Goal: Information Seeking & Learning: Learn about a topic

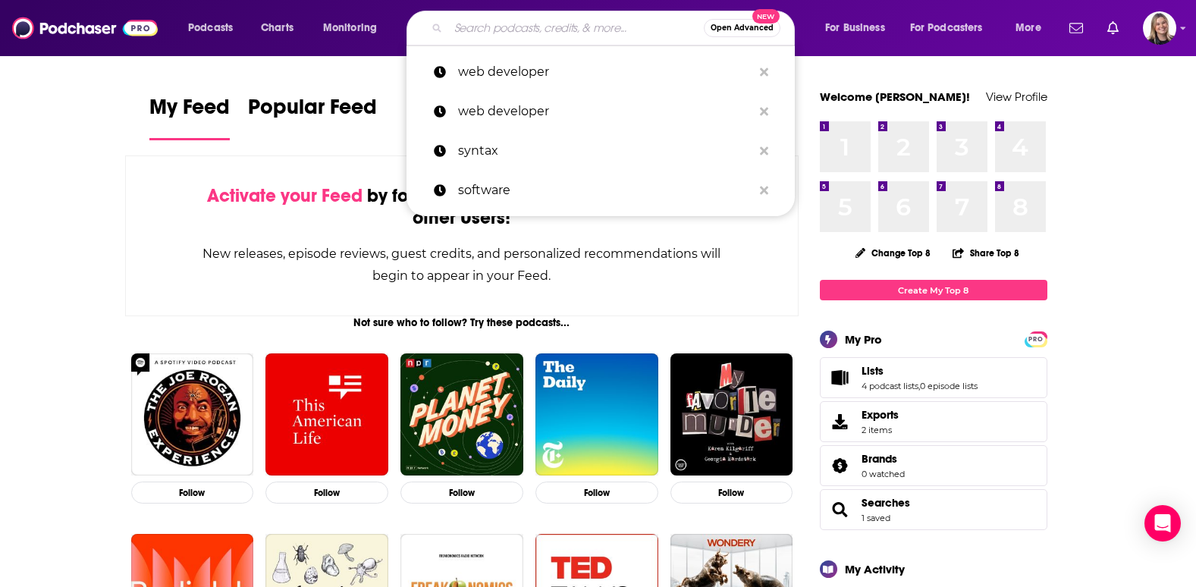
click at [566, 20] on input "Search podcasts, credits, & more..." at bounding box center [576, 28] width 256 height 24
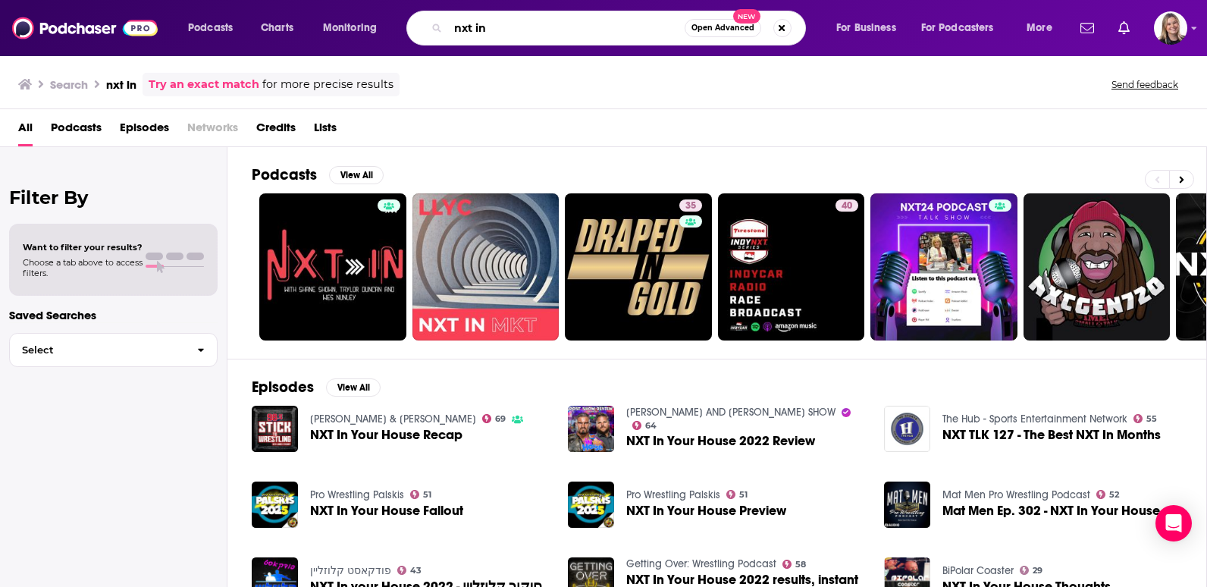
click at [512, 32] on input "nxt in" at bounding box center [566, 28] width 237 height 24
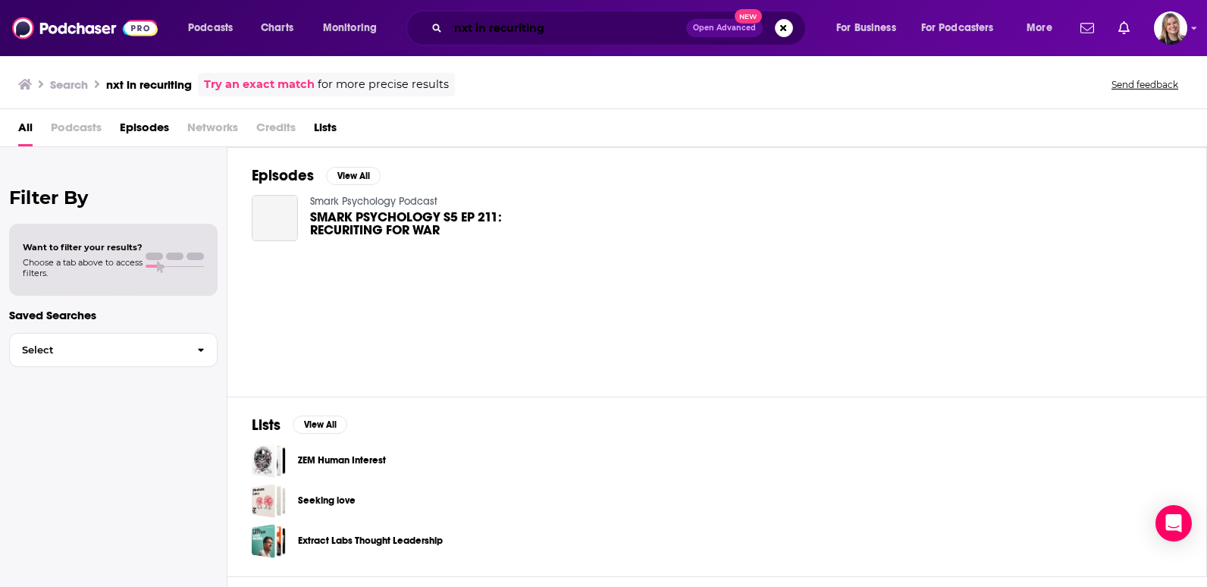
click at [600, 18] on input "nxt in recuriting" at bounding box center [567, 28] width 238 height 24
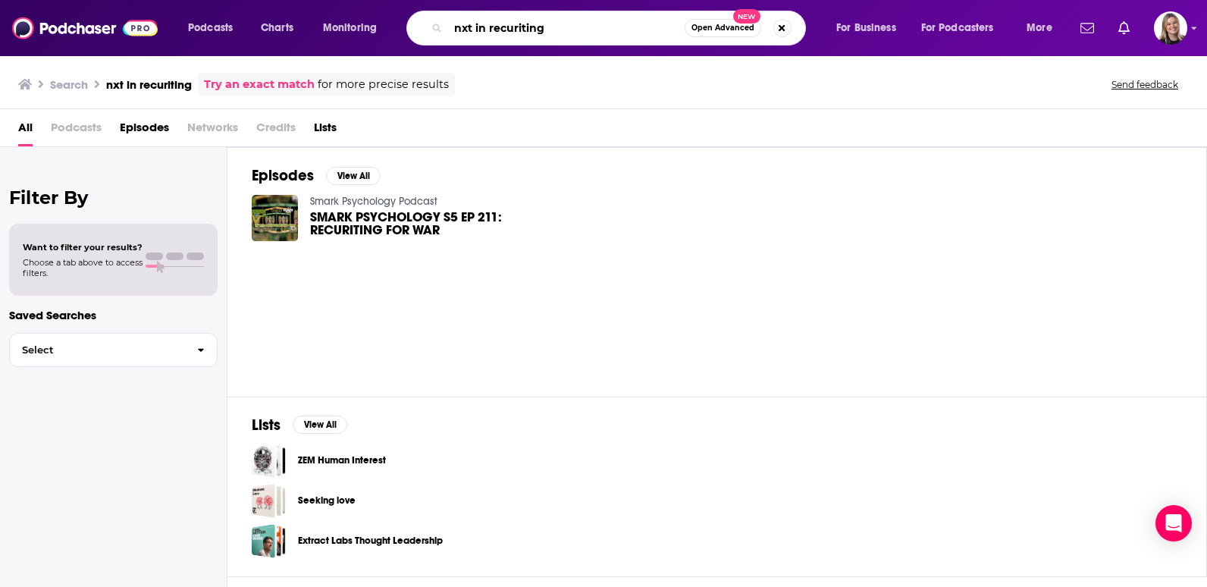
drag, startPoint x: 600, startPoint y: 26, endPoint x: 486, endPoint y: 27, distance: 114.5
click at [486, 27] on input "nxt in recuriting" at bounding box center [566, 28] width 237 height 24
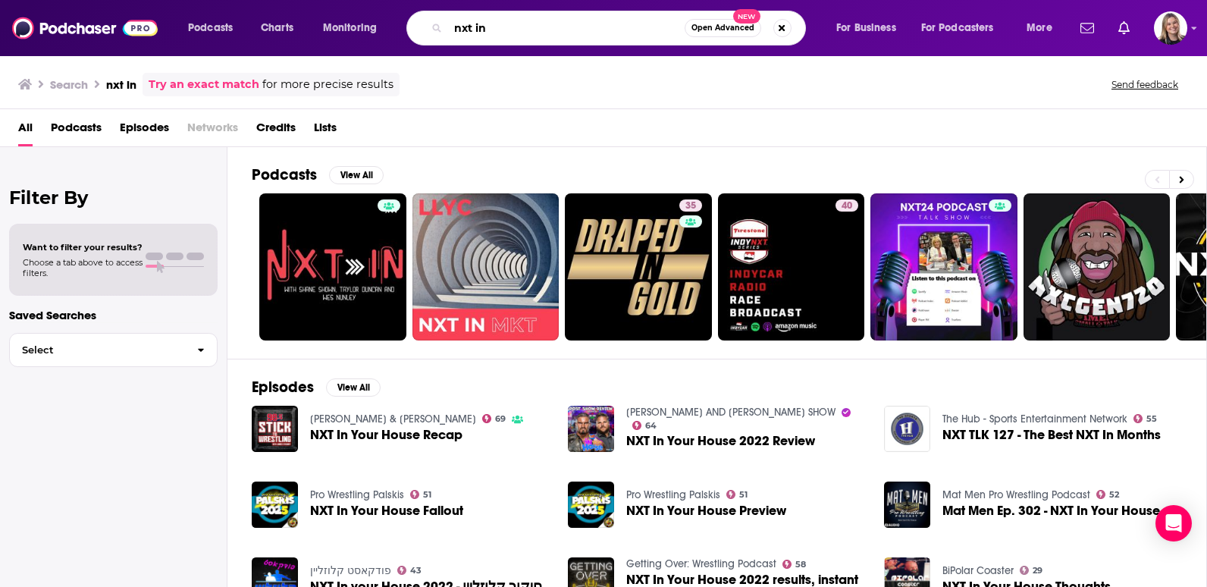
click at [559, 31] on input "nxt in" at bounding box center [566, 28] width 237 height 24
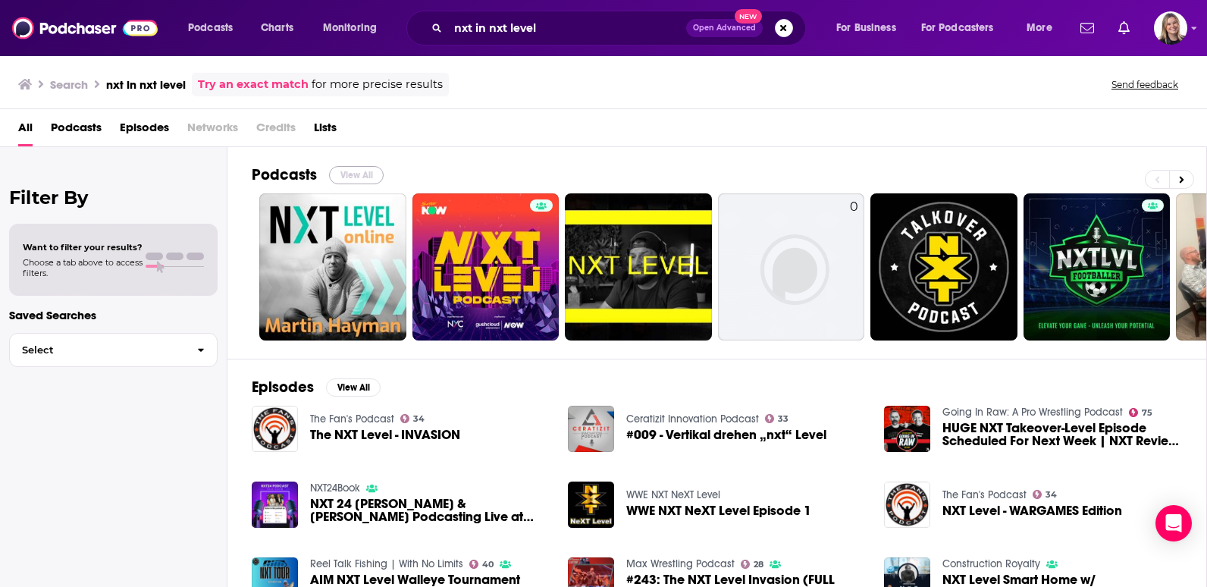
click at [346, 173] on button "View All" at bounding box center [356, 175] width 55 height 18
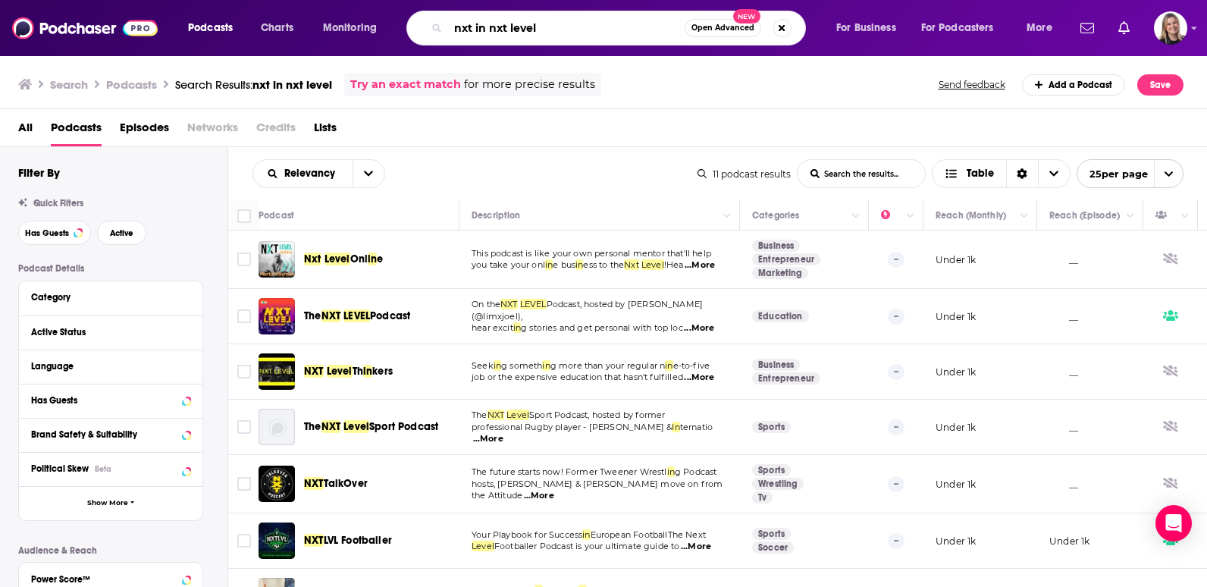
drag, startPoint x: 491, startPoint y: 28, endPoint x: 439, endPoint y: 28, distance: 51.6
click at [439, 28] on div "nxt in nxt level Open Advanced New" at bounding box center [606, 28] width 400 height 35
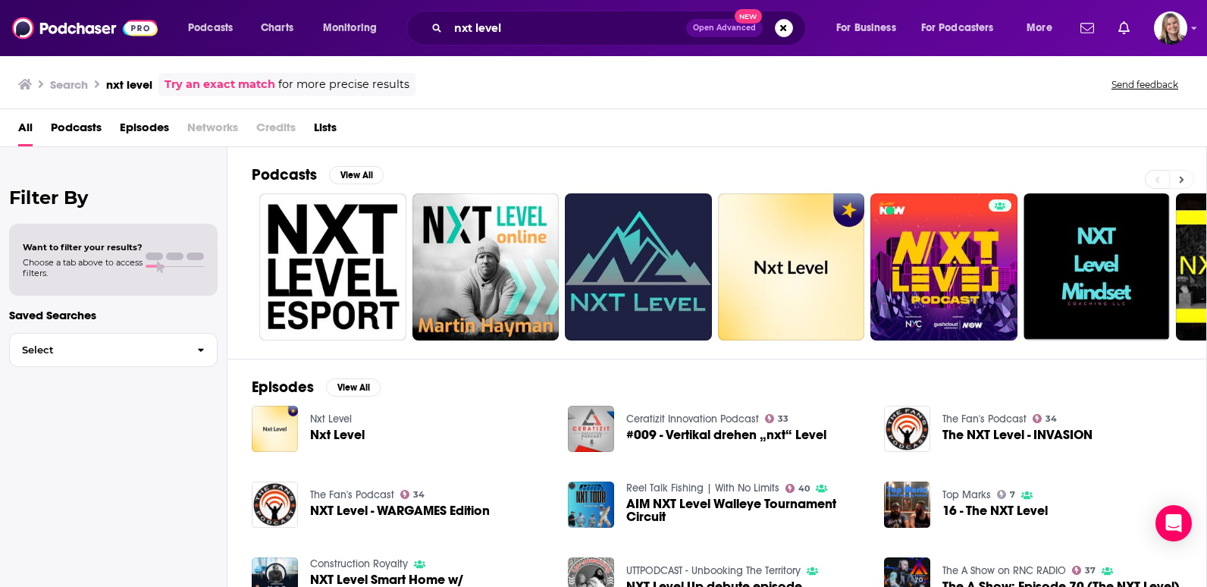
click at [1183, 177] on icon at bounding box center [1181, 179] width 5 height 11
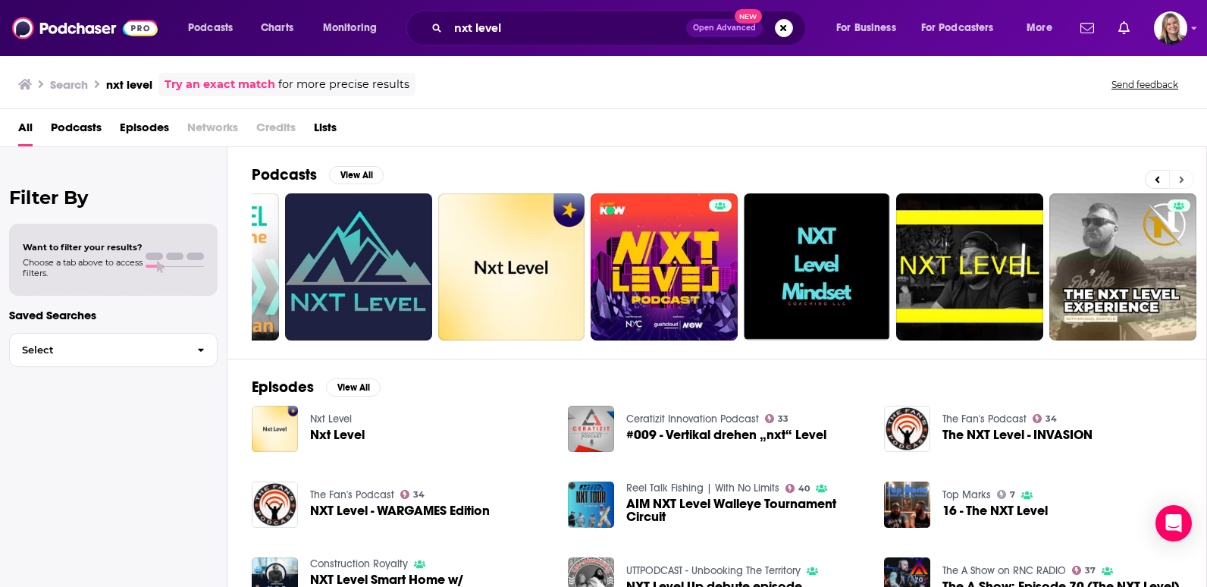
scroll to position [0, 437]
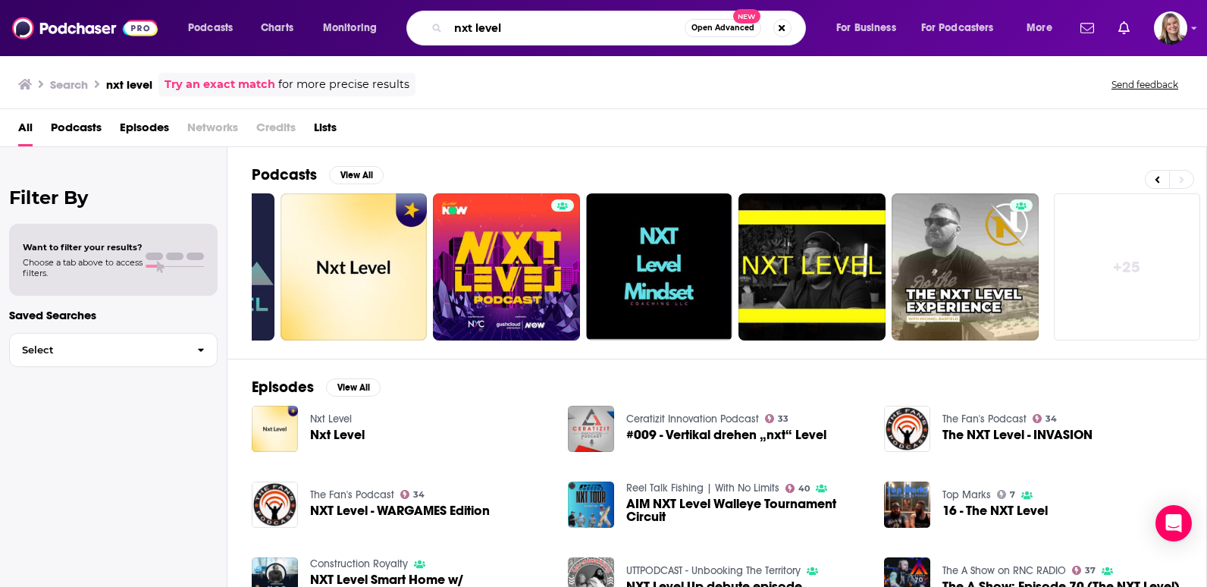
drag, startPoint x: 558, startPoint y: 24, endPoint x: 478, endPoint y: 33, distance: 80.9
click at [478, 33] on input "nxt level" at bounding box center [566, 28] width 237 height 24
type input "nxt in"
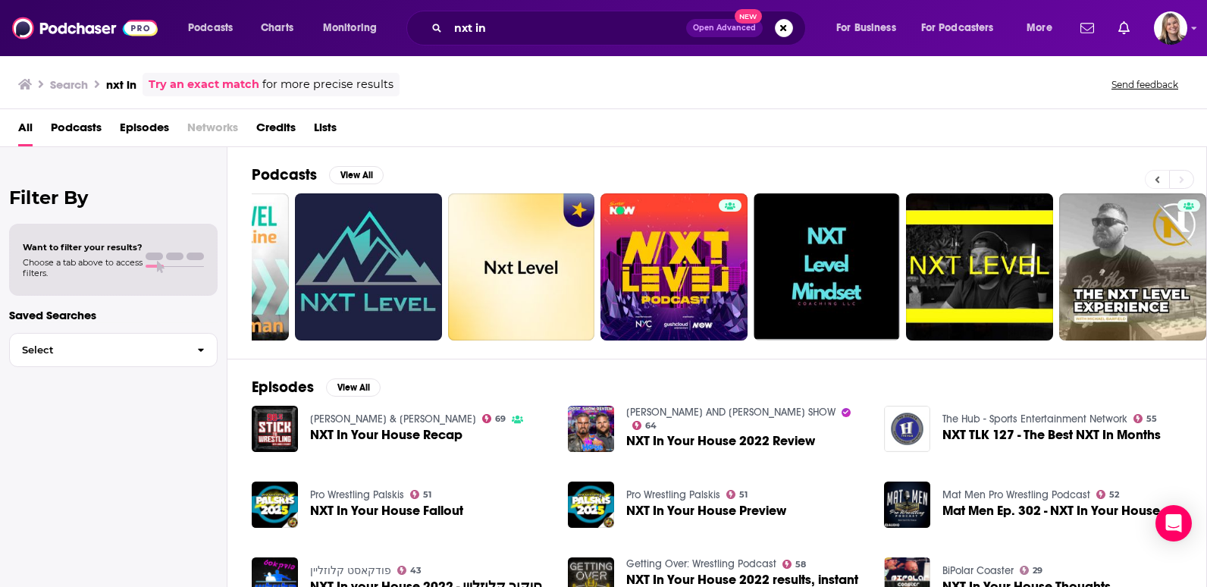
click at [1159, 173] on button at bounding box center [1157, 179] width 24 height 19
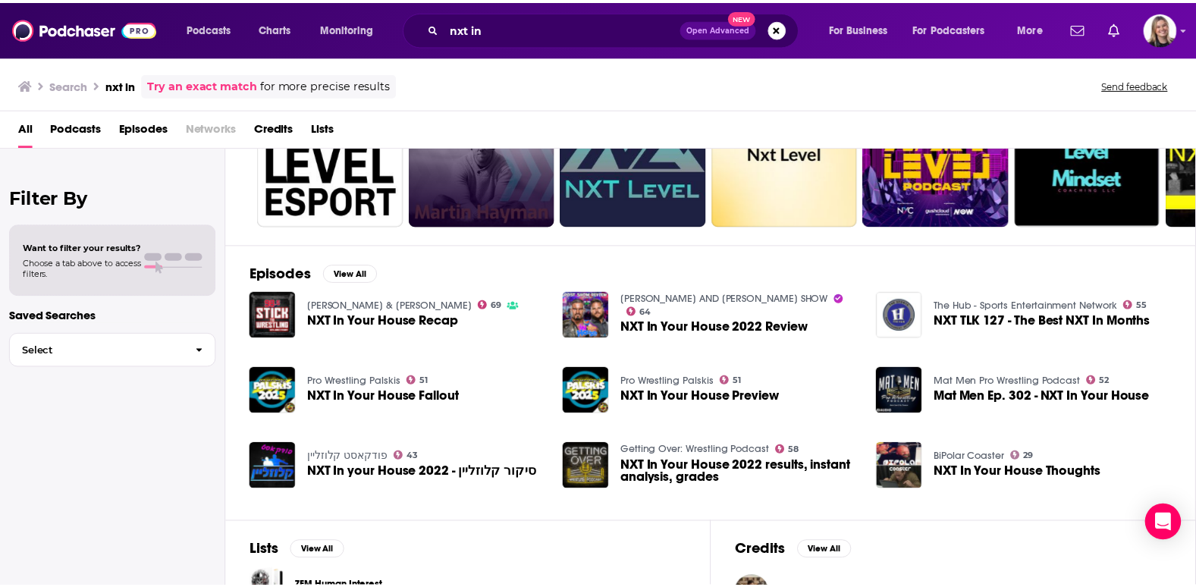
scroll to position [0, 0]
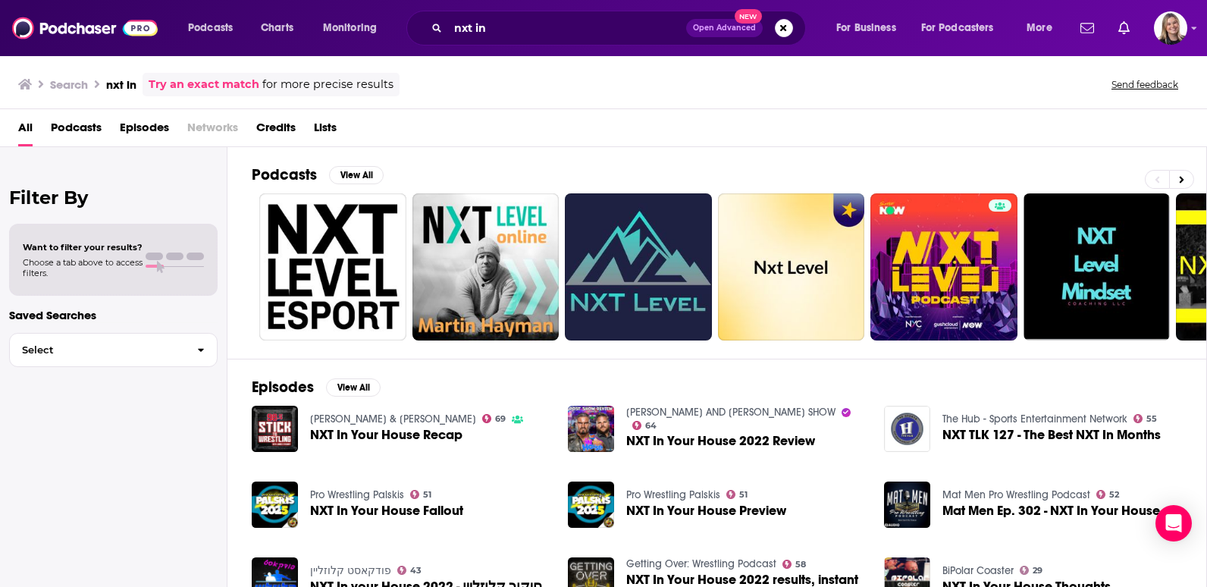
click at [721, 30] on span "Open Advanced" at bounding box center [724, 28] width 63 height 8
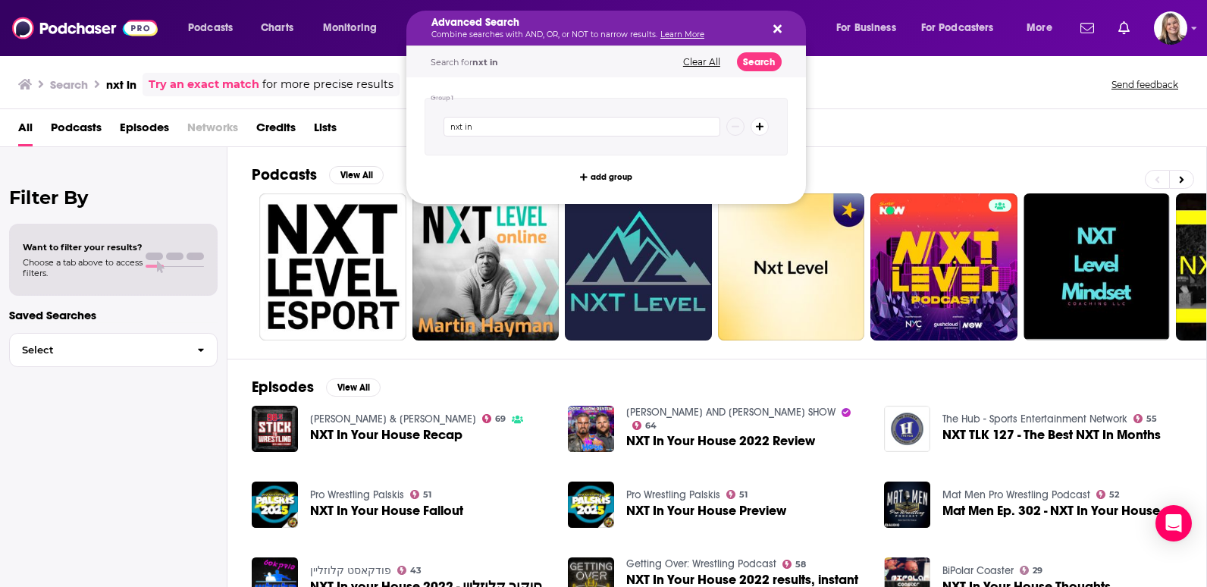
click at [710, 61] on button "Clear All" at bounding box center [702, 62] width 46 height 11
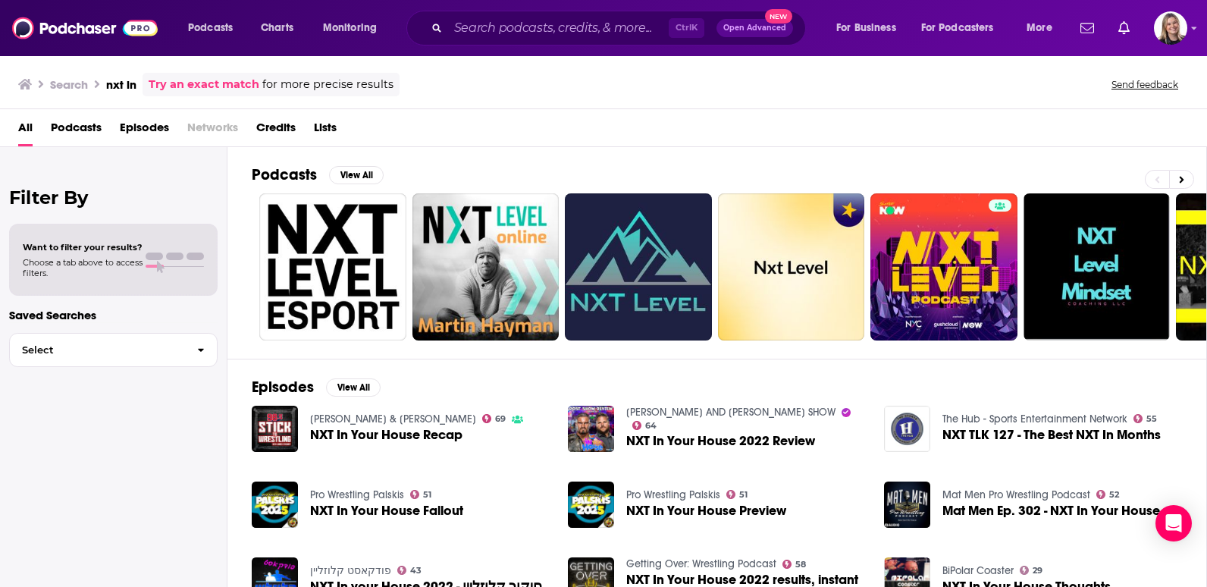
click at [858, 81] on div "Search nxt in Try an exact match for more precise results Send feedback" at bounding box center [600, 85] width 1165 height 24
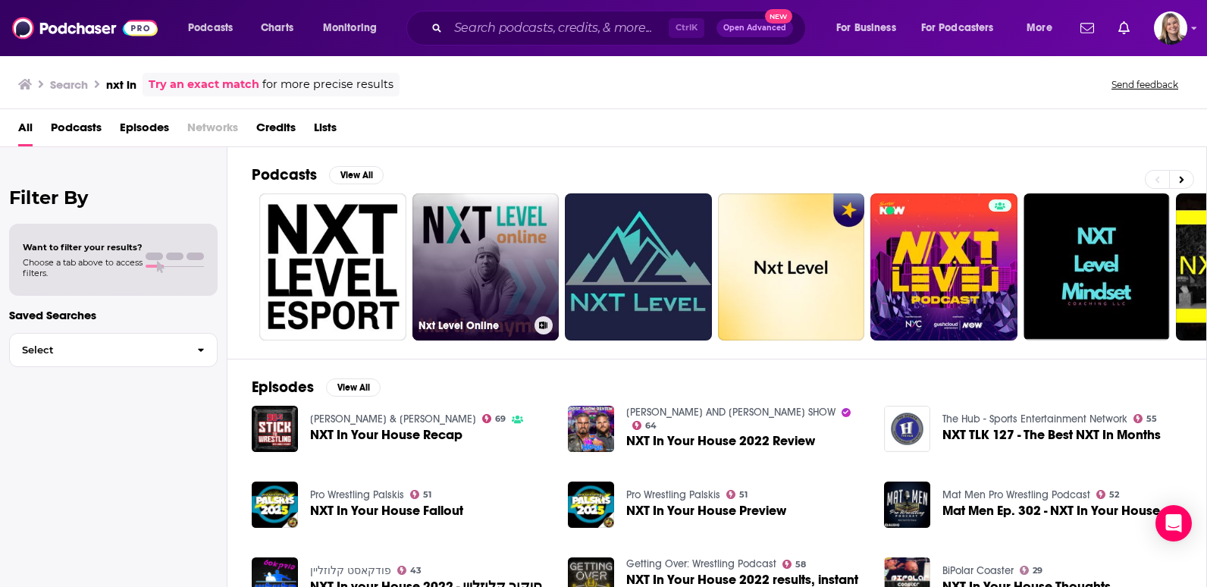
click at [450, 287] on link "Nxt Level Online" at bounding box center [485, 266] width 147 height 147
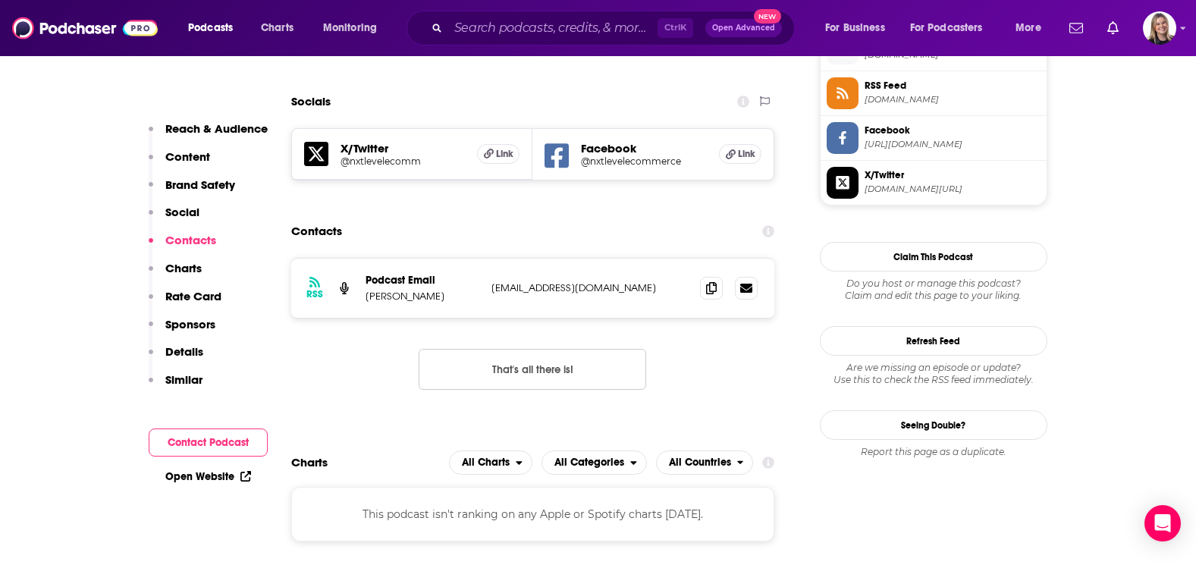
scroll to position [1289, 0]
